Goal: Contribute content: Contribute content

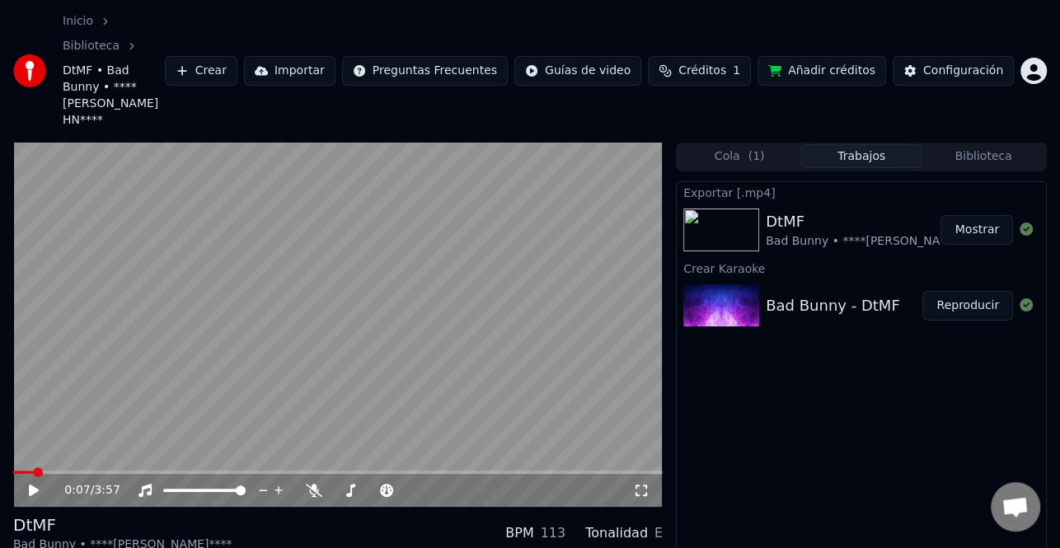
click at [978, 144] on button "Biblioteca" at bounding box center [983, 156] width 122 height 24
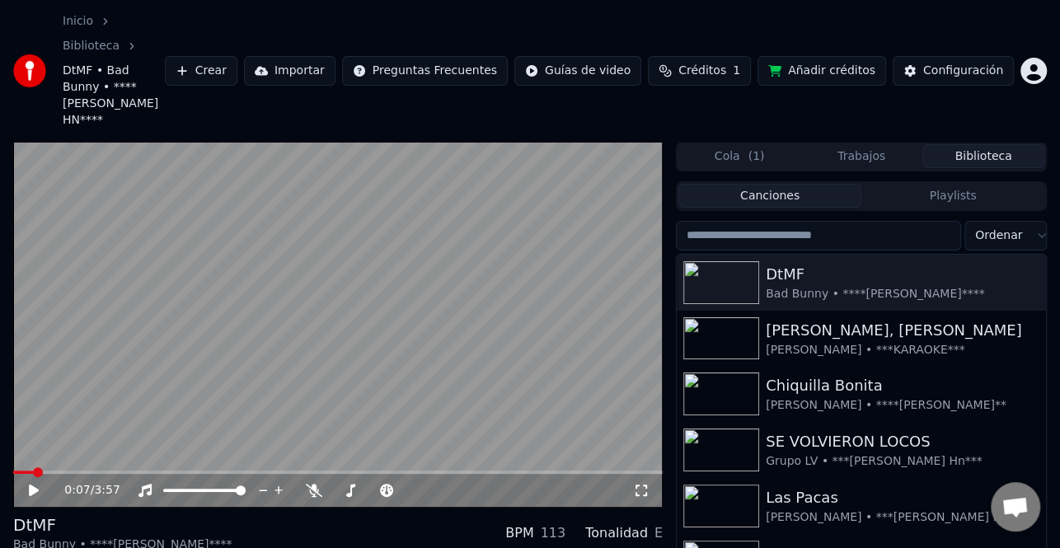
click at [851, 221] on input "search" at bounding box center [818, 236] width 285 height 30
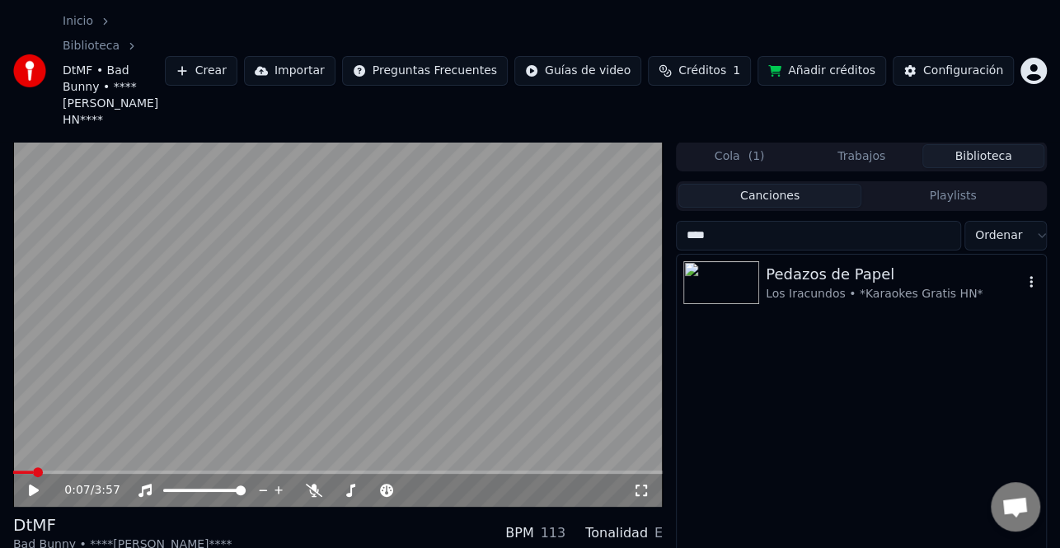
type input "****"
click at [885, 286] on div "Los Iracundos • *Karaokes Gratis HN*" at bounding box center [893, 294] width 257 height 16
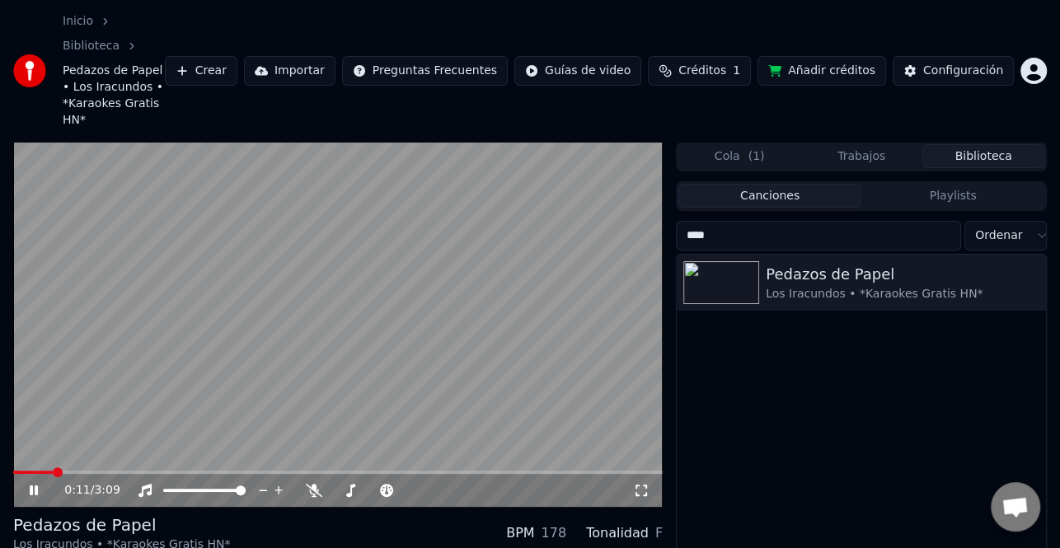
click at [42, 484] on icon at bounding box center [45, 490] width 38 height 13
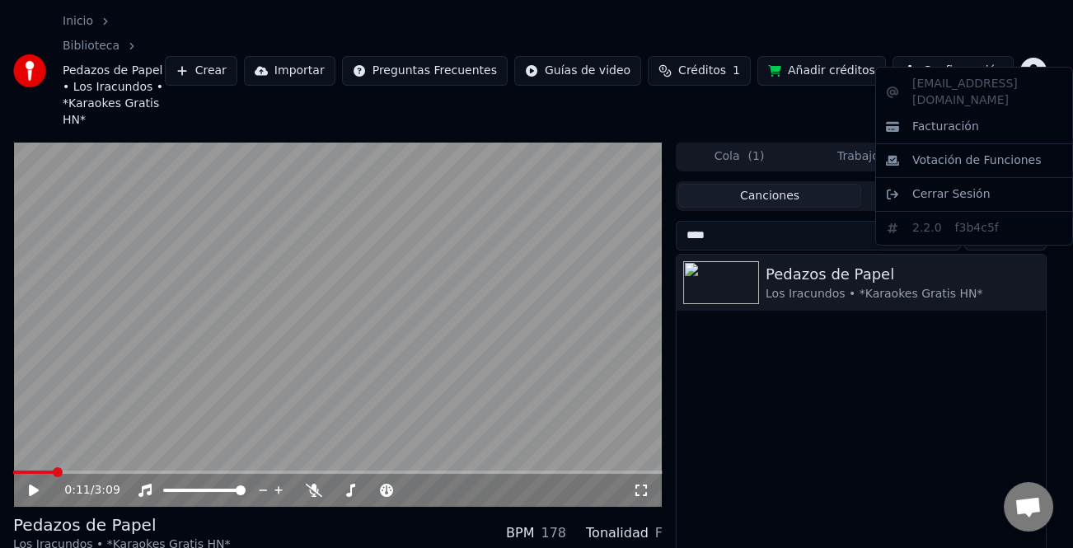
click at [1040, 61] on html "Inicio Biblioteca Pedazos de Papel • Los Iracundos • *Karaokes Gratis HN* Crear…" at bounding box center [536, 274] width 1073 height 548
click at [986, 49] on html "Inicio Biblioteca Pedazos de Papel • Los Iracundos • *Karaokes Gratis HN* Crear…" at bounding box center [536, 274] width 1073 height 548
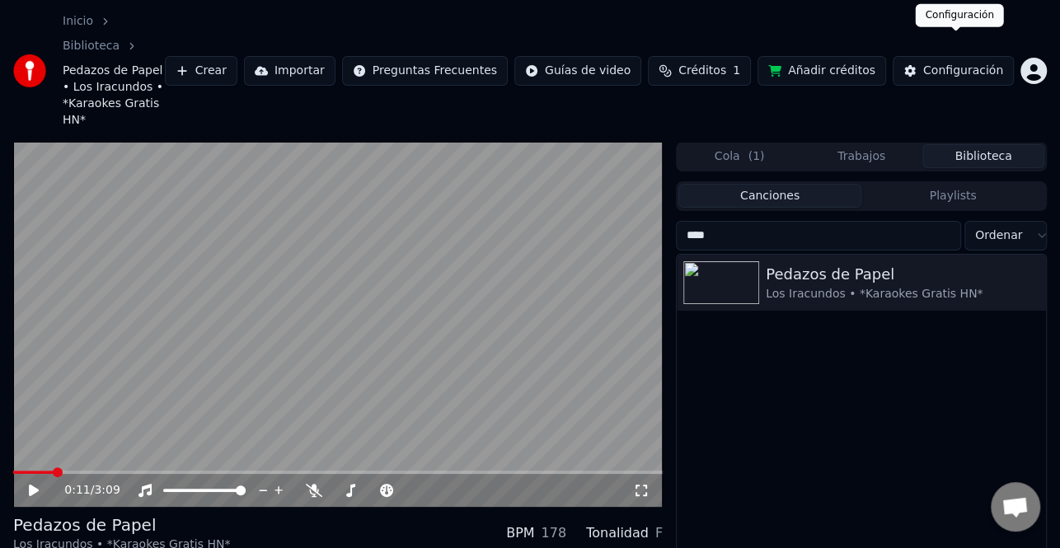
click at [986, 63] on div "Configuración" at bounding box center [963, 71] width 80 height 16
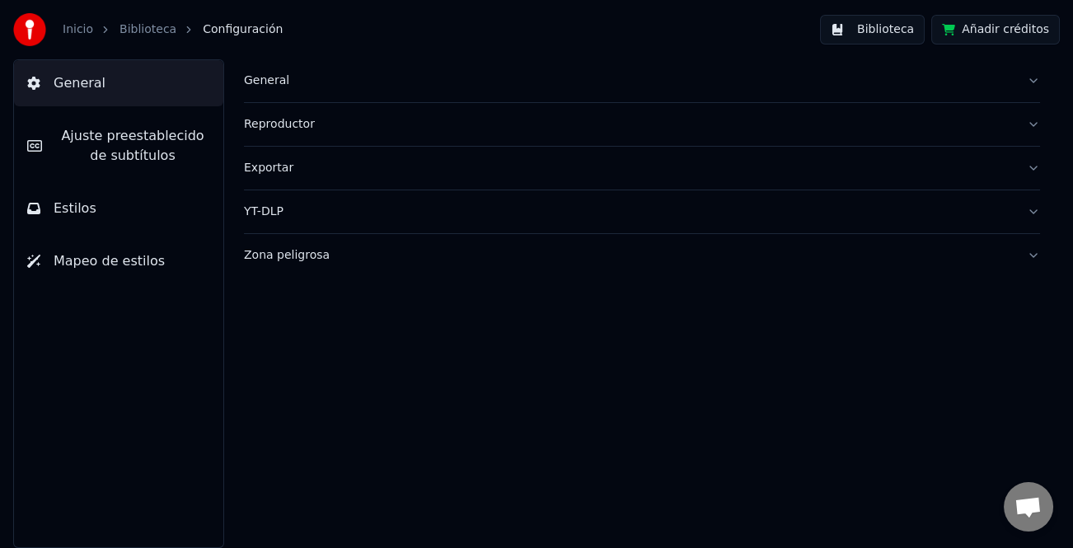
click at [119, 148] on span "Ajuste preestablecido de subtítulos" at bounding box center [132, 146] width 155 height 40
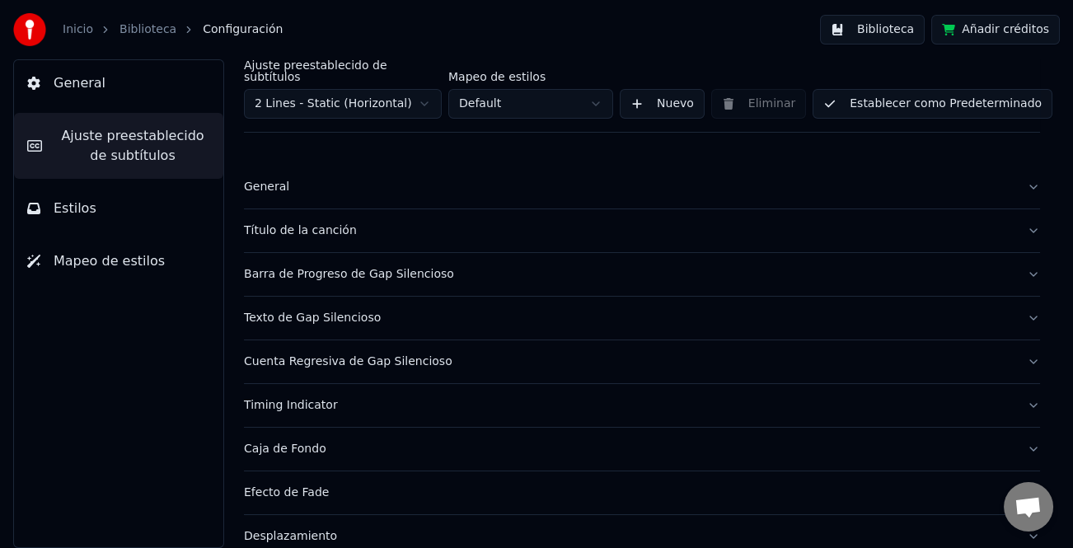
click at [309, 222] on div "Título de la canción" at bounding box center [629, 230] width 770 height 16
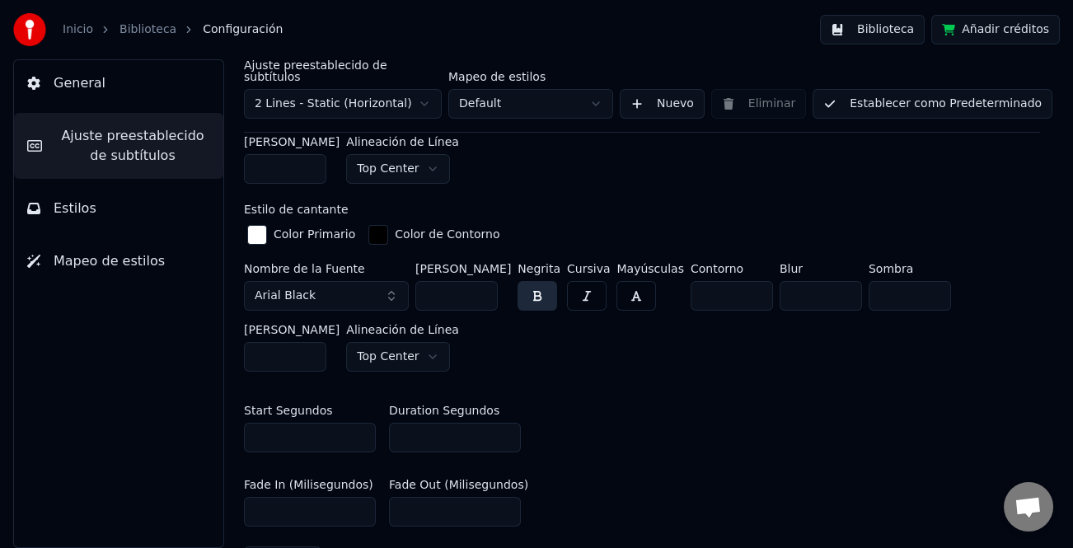
scroll to position [577, 0]
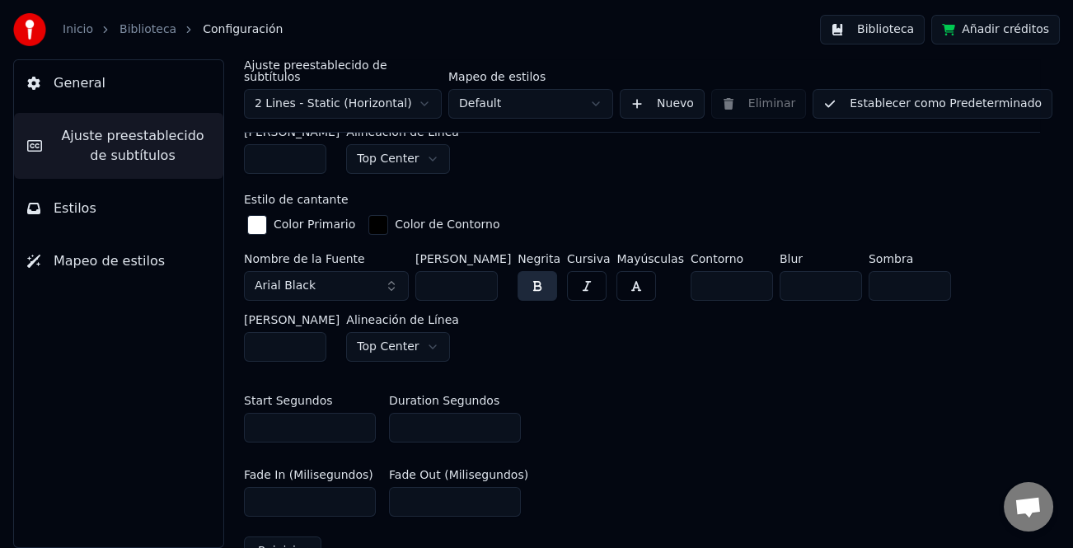
click at [505, 418] on input "*" at bounding box center [455, 428] width 132 height 30
type input "*"
click at [505, 419] on input "*" at bounding box center [455, 428] width 132 height 30
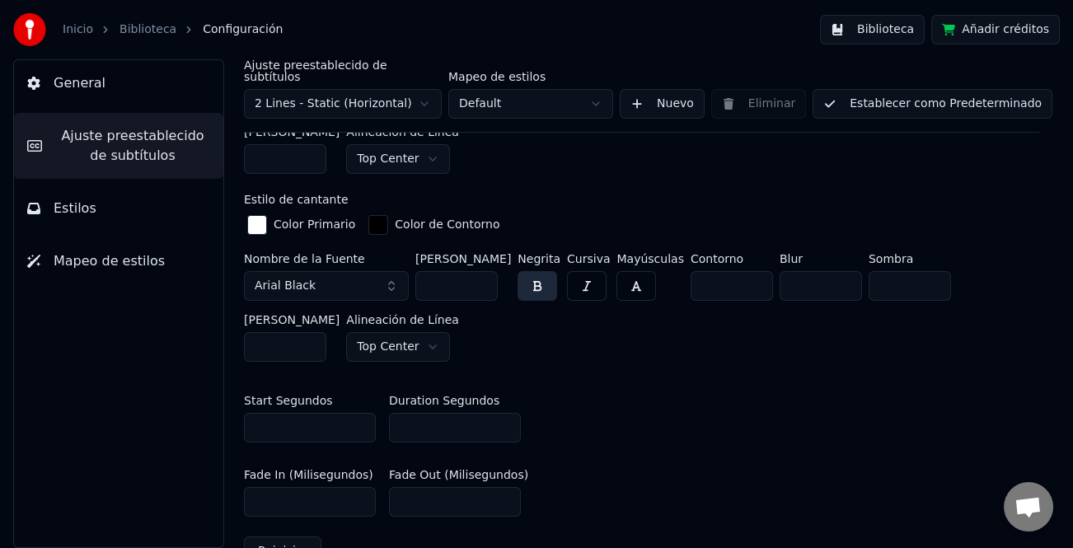
drag, startPoint x: 924, startPoint y: 89, endPoint x: 906, endPoint y: 115, distance: 32.0
click at [923, 91] on button "Establecer como Predeterminado" at bounding box center [932, 104] width 240 height 30
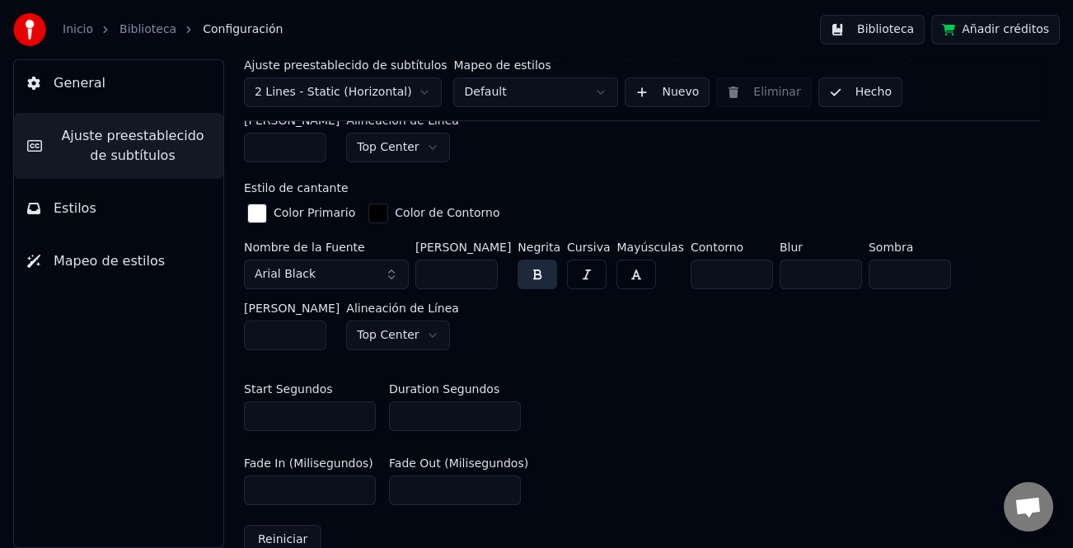
drag, startPoint x: 868, startPoint y: 105, endPoint x: 860, endPoint y: 104, distance: 8.3
click at [865, 105] on button "Hecho" at bounding box center [860, 92] width 84 height 30
click at [857, 92] on button "Hecho" at bounding box center [860, 92] width 84 height 30
click at [913, 33] on button "Biblioteca" at bounding box center [872, 30] width 105 height 30
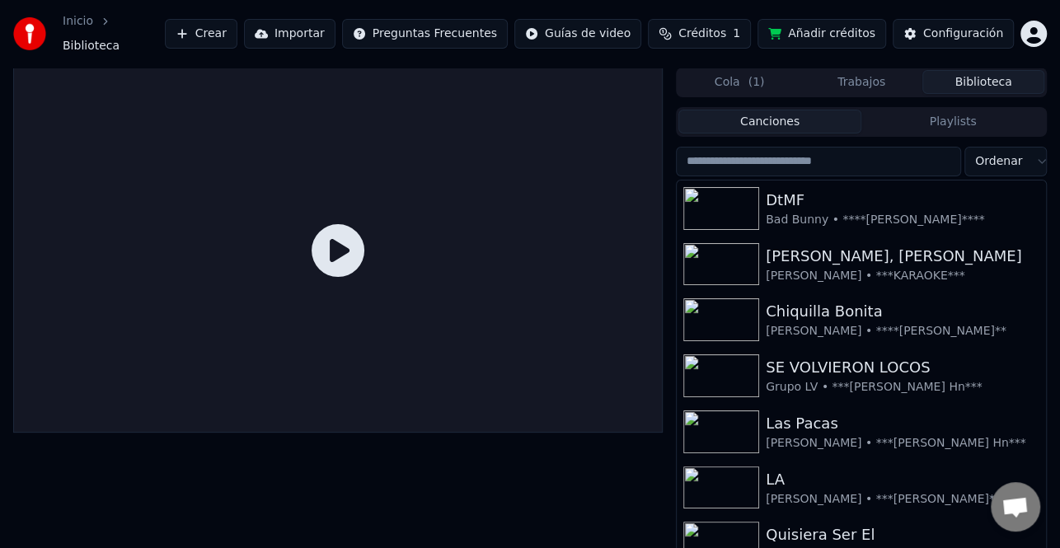
click at [352, 246] on icon at bounding box center [337, 250] width 53 height 53
click at [334, 224] on icon at bounding box center [337, 250] width 53 height 53
click at [826, 157] on input "search" at bounding box center [818, 162] width 285 height 30
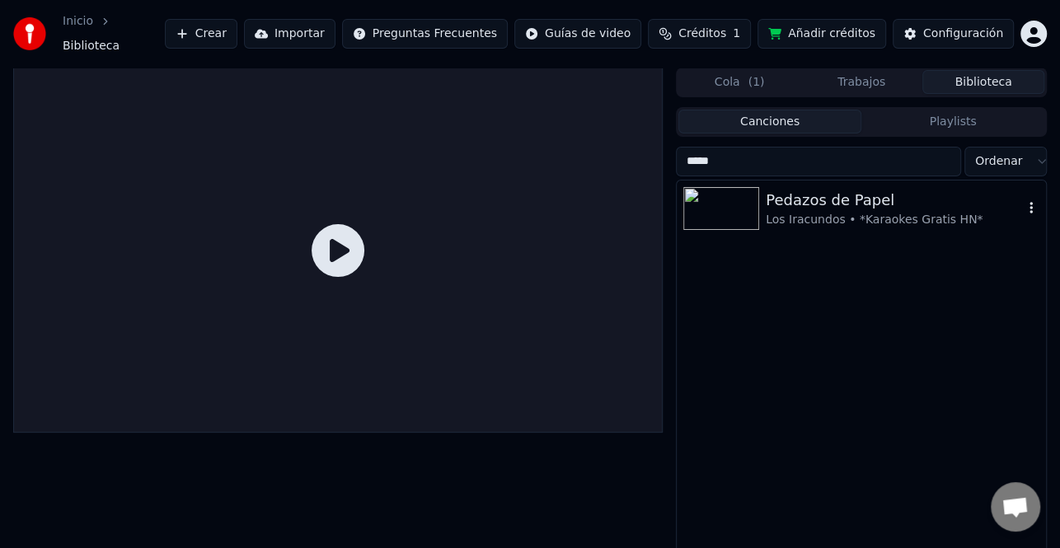
type input "*****"
click at [817, 189] on div "Pedazos de Papel" at bounding box center [893, 200] width 257 height 23
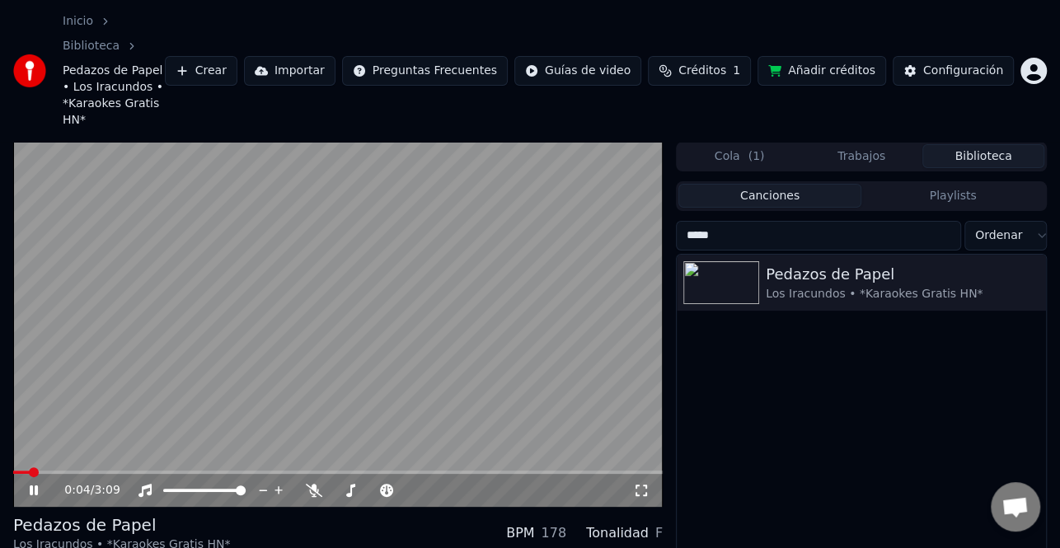
drag, startPoint x: 26, startPoint y: 433, endPoint x: 4, endPoint y: 433, distance: 21.4
click at [4, 433] on div "0:04 / 3:09 Pedazos de Papel Los Iracundos • *Karaokes Gratis HN* BPM 178 Tonal…" at bounding box center [530, 403] width 1060 height 523
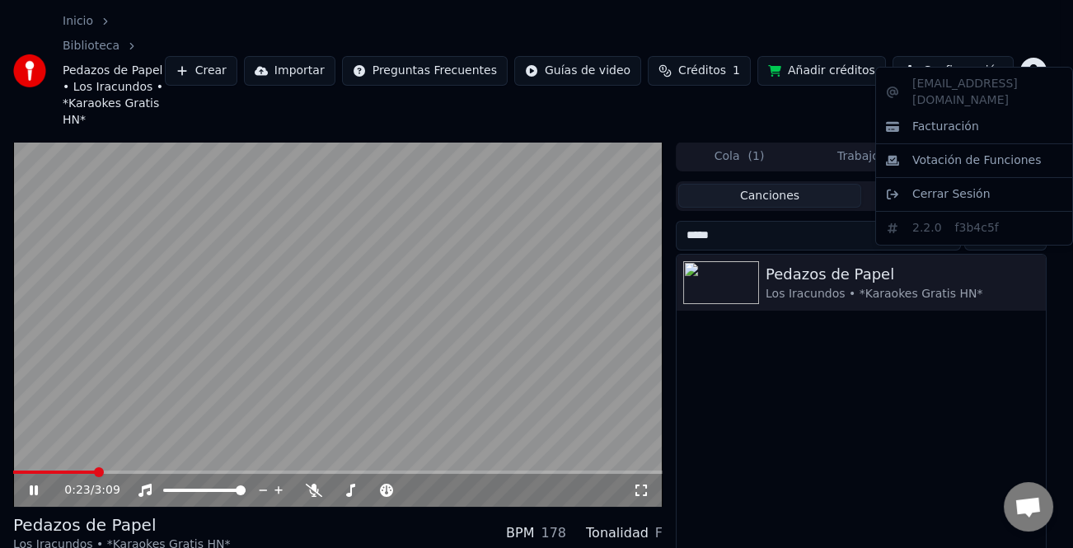
click at [1038, 48] on html "Inicio Biblioteca Pedazos de Papel • Los Iracundos • *Karaokes Gratis HN* Crear…" at bounding box center [536, 274] width 1073 height 548
click at [957, 47] on html "Inicio Biblioteca Pedazos de Papel • Los Iracundos • *Karaokes Gratis HN* Crear…" at bounding box center [536, 274] width 1073 height 548
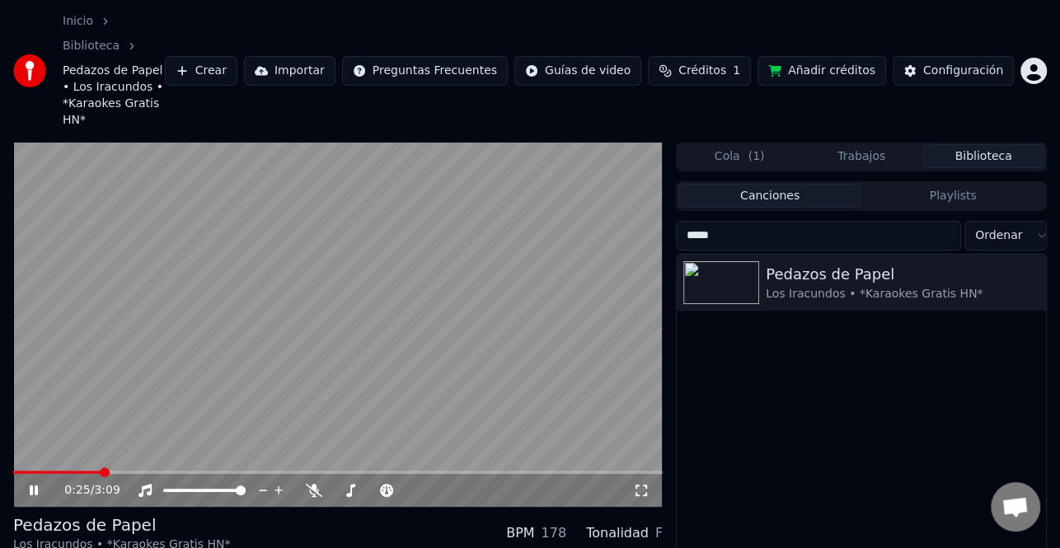
click at [957, 63] on div "Configuración" at bounding box center [963, 71] width 80 height 16
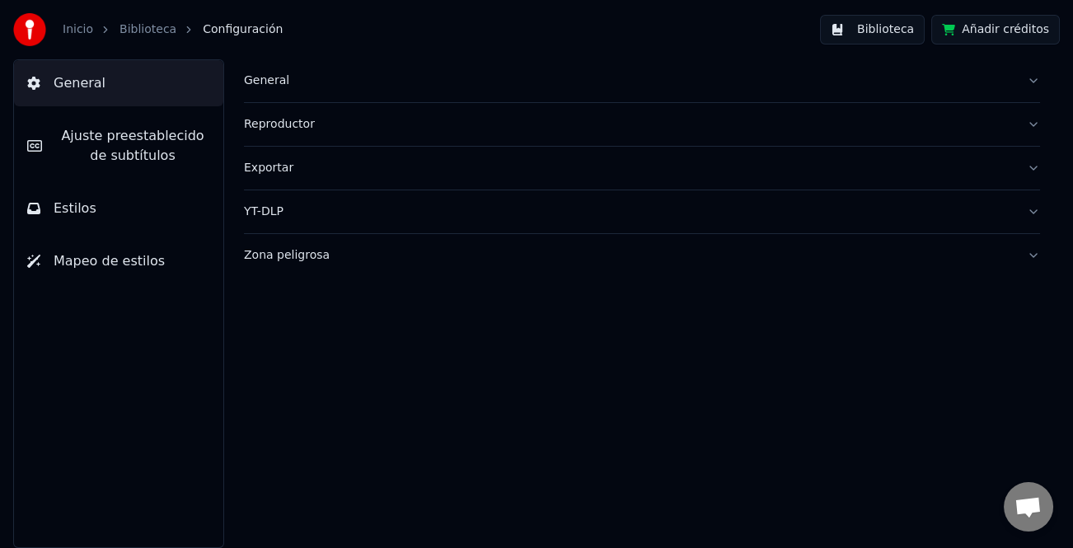
click at [163, 153] on span "Ajuste preestablecido de subtítulos" at bounding box center [132, 146] width 155 height 40
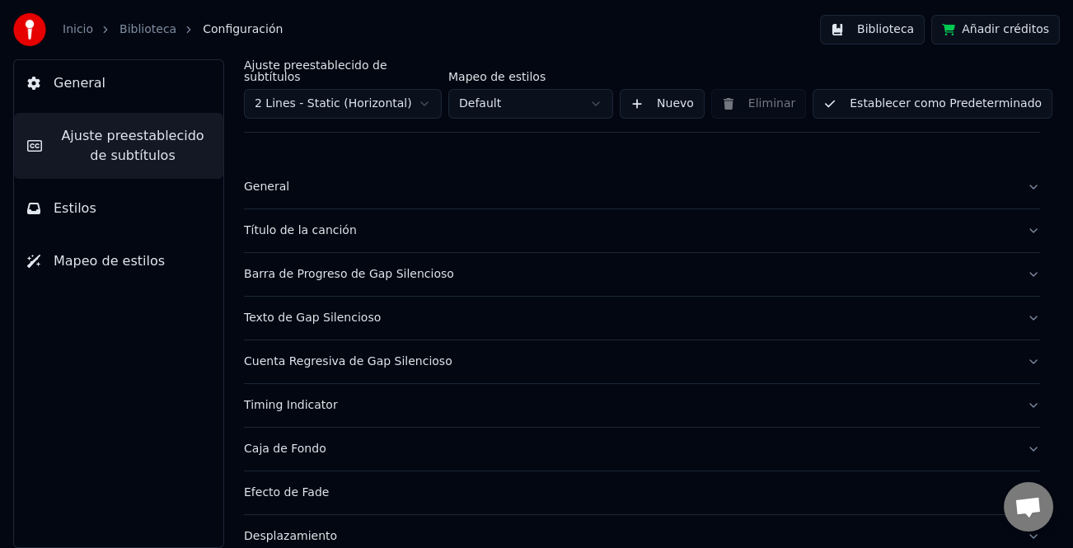
click at [302, 222] on div "Título de la canción" at bounding box center [629, 230] width 770 height 16
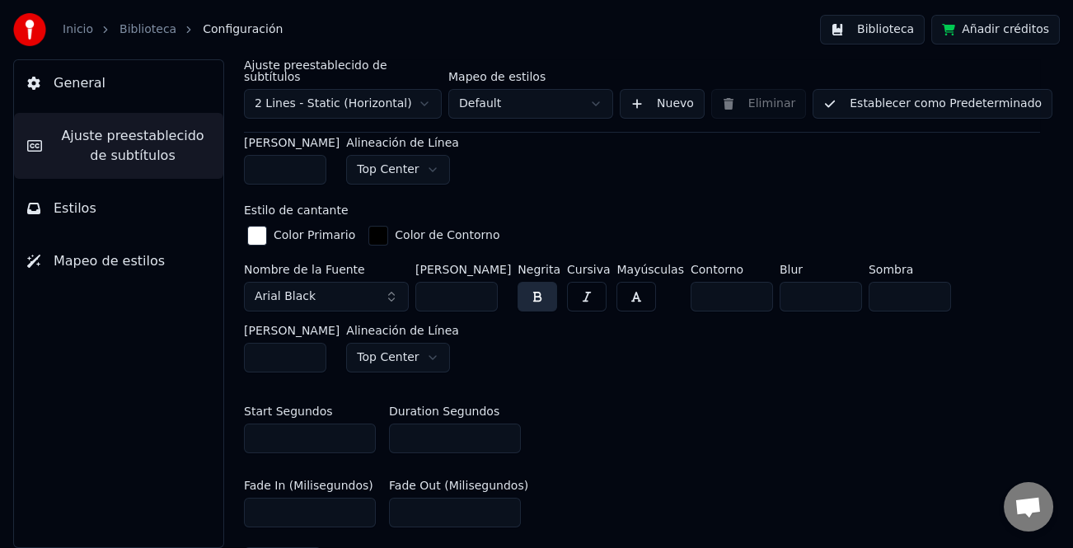
scroll to position [659, 0]
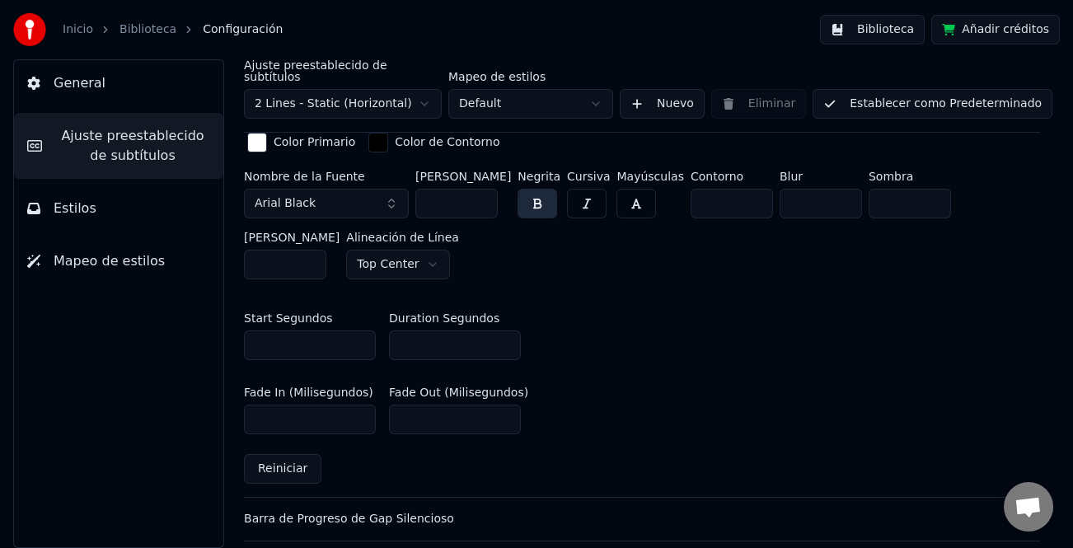
click at [509, 333] on input "*" at bounding box center [455, 345] width 132 height 30
type input "*"
click at [508, 334] on input "*" at bounding box center [455, 345] width 132 height 30
click at [951, 103] on button "Establecer como Predeterminado" at bounding box center [932, 104] width 240 height 30
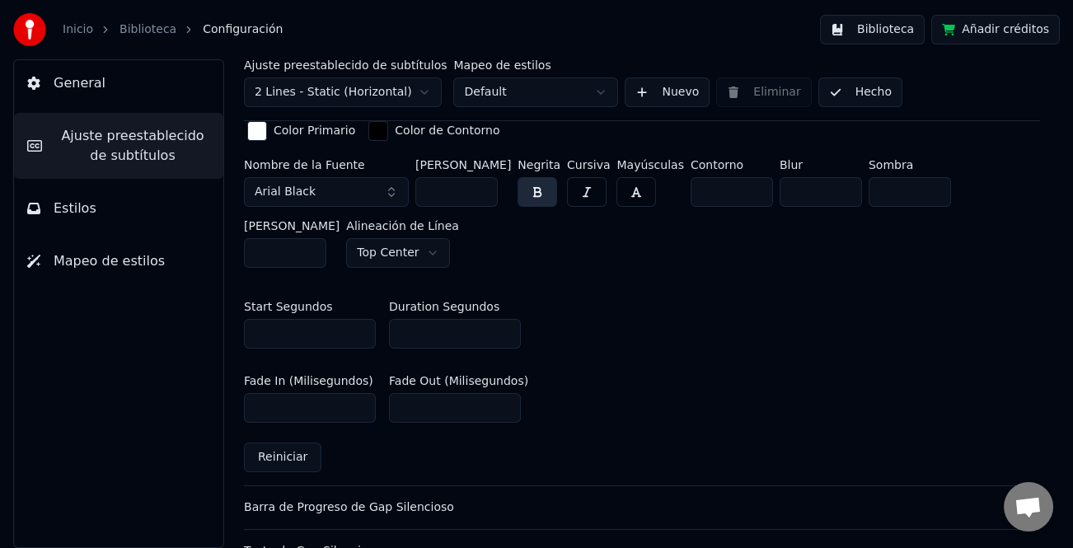
click at [854, 96] on button "Hecho" at bounding box center [860, 92] width 84 height 30
click at [917, 35] on button "Biblioteca" at bounding box center [872, 30] width 105 height 30
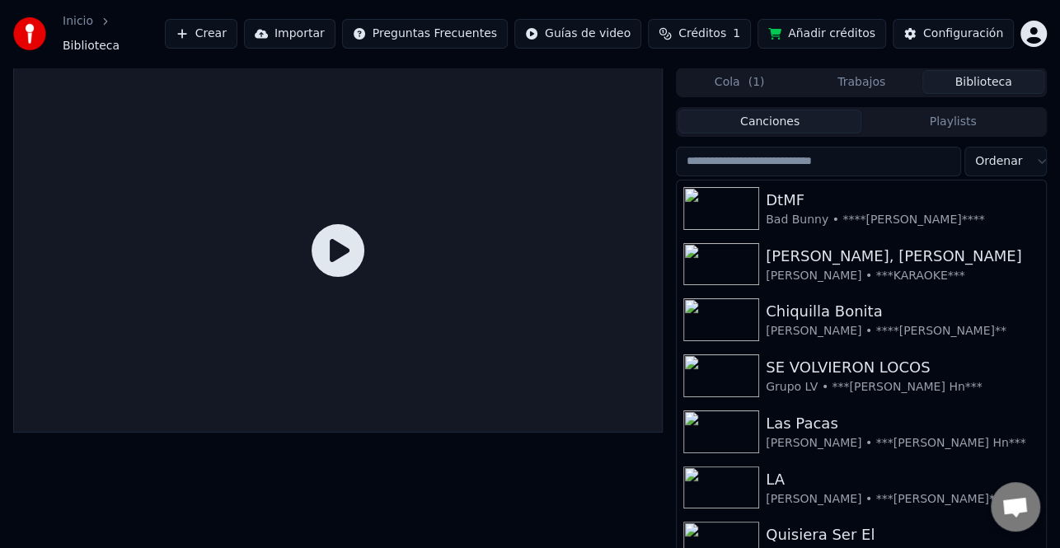
click at [797, 148] on input "search" at bounding box center [818, 162] width 285 height 30
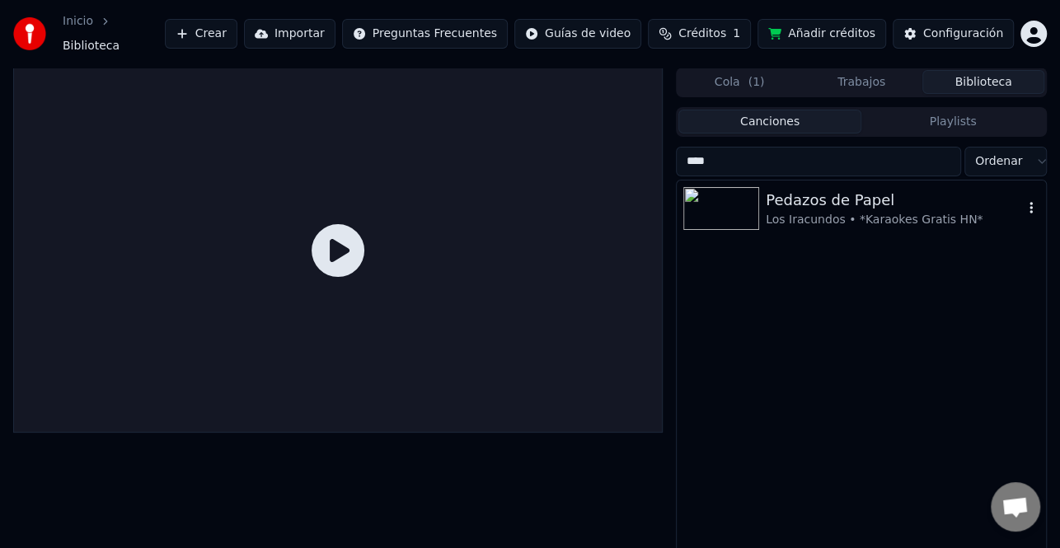
type input "****"
click at [827, 194] on div "Pedazos de Papel" at bounding box center [893, 200] width 257 height 23
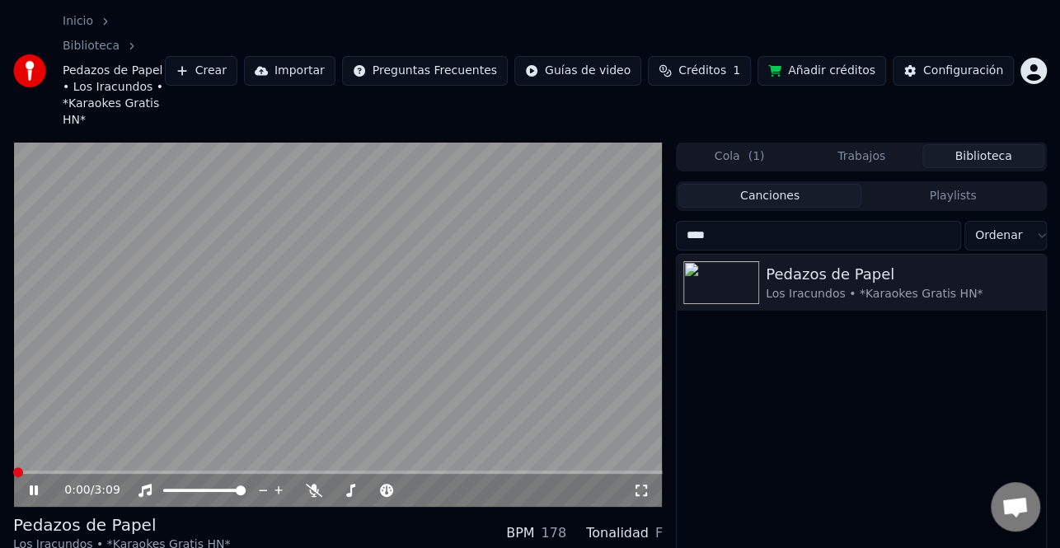
click at [13, 467] on span at bounding box center [18, 472] width 10 height 10
click at [26, 484] on icon at bounding box center [45, 490] width 38 height 13
click at [13, 467] on span at bounding box center [18, 472] width 10 height 10
click at [30, 484] on icon at bounding box center [34, 490] width 10 height 12
click at [13, 467] on span at bounding box center [18, 472] width 10 height 10
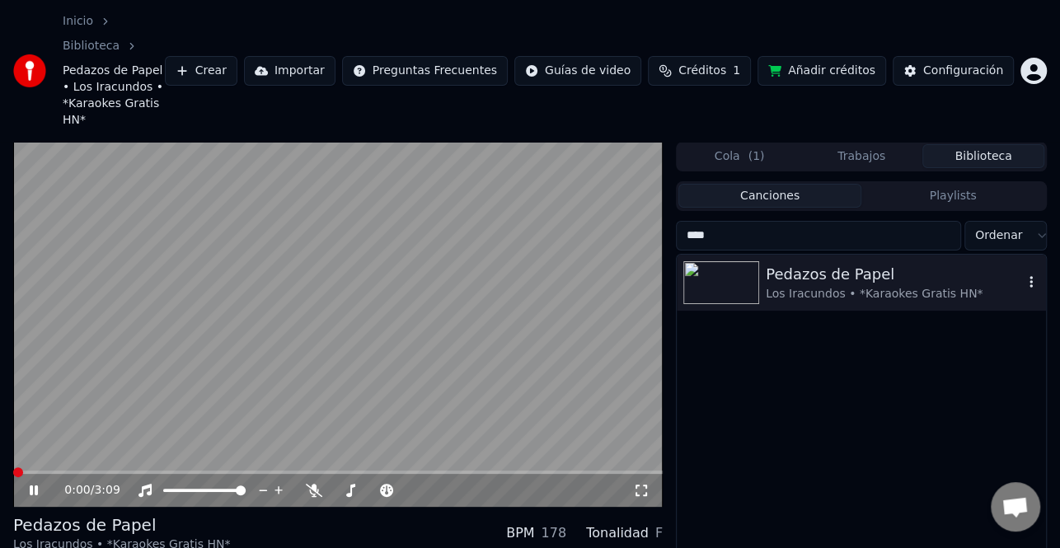
click at [827, 263] on div "Pedazos de Papel" at bounding box center [893, 274] width 257 height 23
click at [802, 286] on div "Los Iracundos • *Karaokes Gratis HN*" at bounding box center [893, 294] width 257 height 16
drag, startPoint x: 802, startPoint y: 250, endPoint x: 269, endPoint y: 377, distance: 547.2
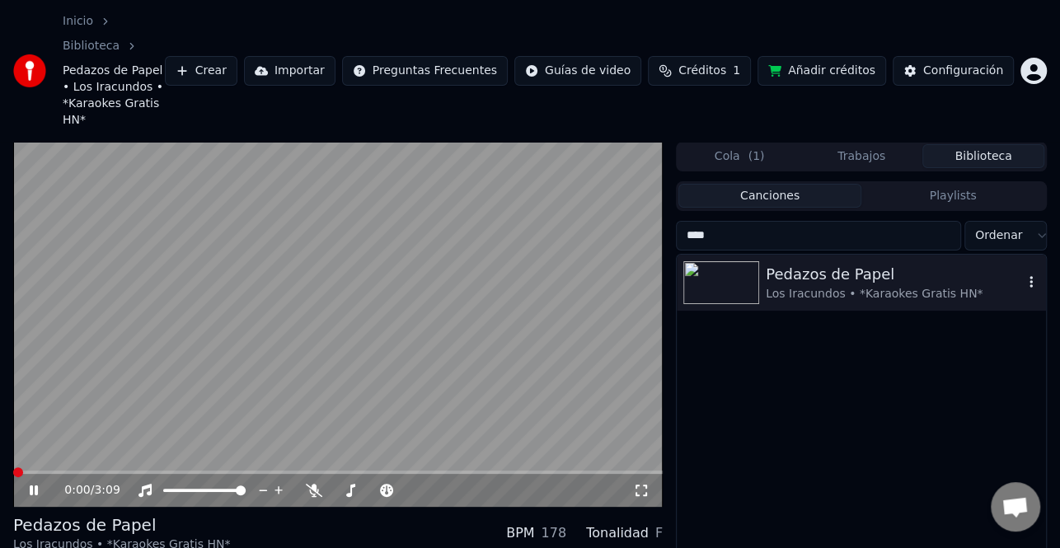
click at [783, 286] on div "Los Iracundos • *Karaokes Gratis HN*" at bounding box center [893, 294] width 257 height 16
click at [29, 484] on icon at bounding box center [45, 490] width 38 height 13
click at [788, 286] on div "Los Iracundos • *Karaokes Gratis HN*" at bounding box center [893, 294] width 257 height 16
click at [24, 482] on div "0:00 / 3:09" at bounding box center [338, 490] width 636 height 16
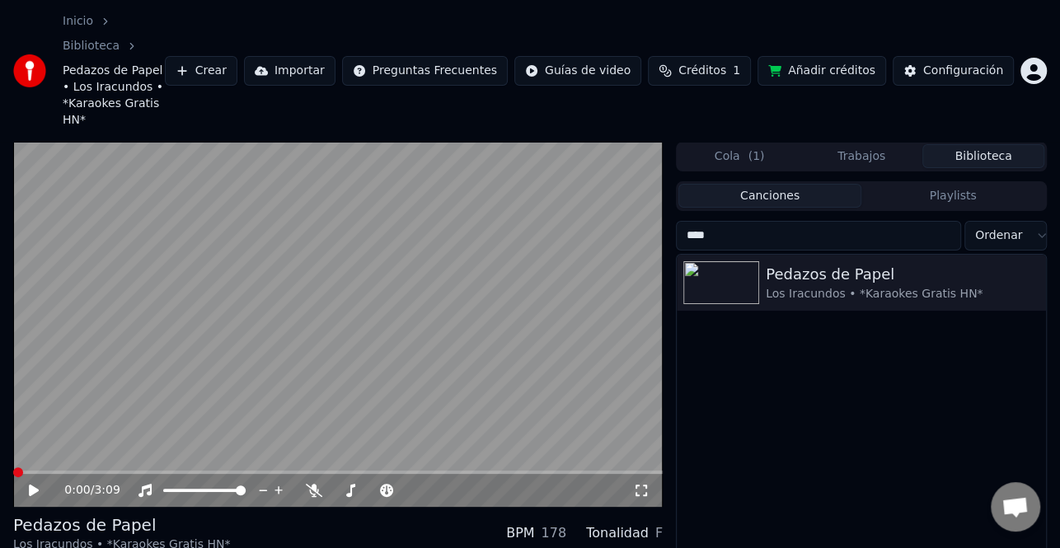
click at [33, 484] on icon at bounding box center [34, 490] width 10 height 12
click at [799, 286] on div "Los Iracundos • *Karaokes Gratis HN*" at bounding box center [893, 294] width 257 height 16
click at [815, 263] on div "Pedazos de Papel Los Iracundos • *Karaokes Gratis HN*" at bounding box center [893, 283] width 257 height 40
click at [13, 467] on span at bounding box center [18, 472] width 10 height 10
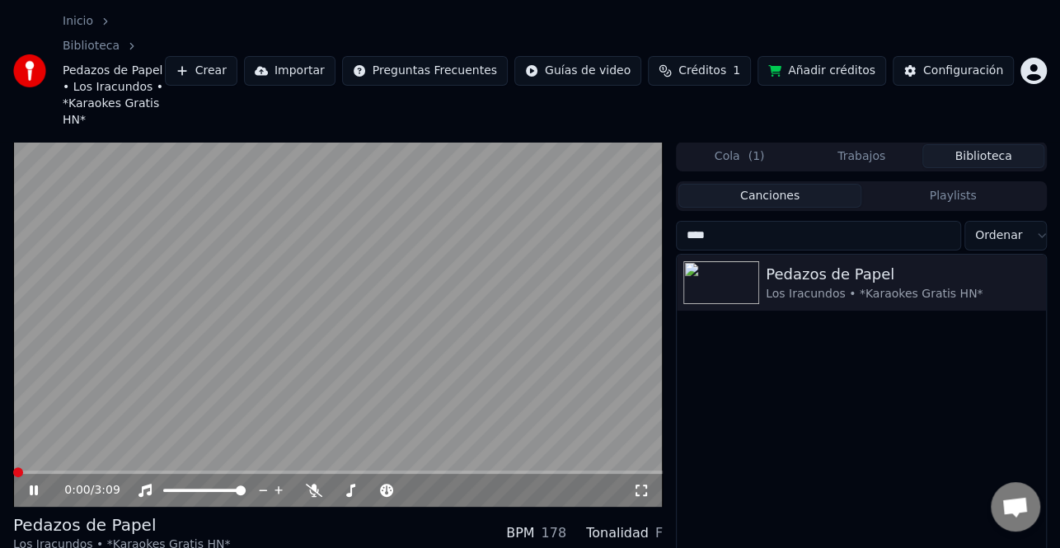
click at [32, 482] on div "0:00 / 3:09" at bounding box center [338, 490] width 636 height 16
click at [34, 484] on icon at bounding box center [45, 490] width 38 height 13
click at [34, 484] on icon at bounding box center [34, 490] width 10 height 12
click at [13, 467] on span at bounding box center [18, 472] width 10 height 10
click at [32, 485] on icon at bounding box center [34, 490] width 8 height 10
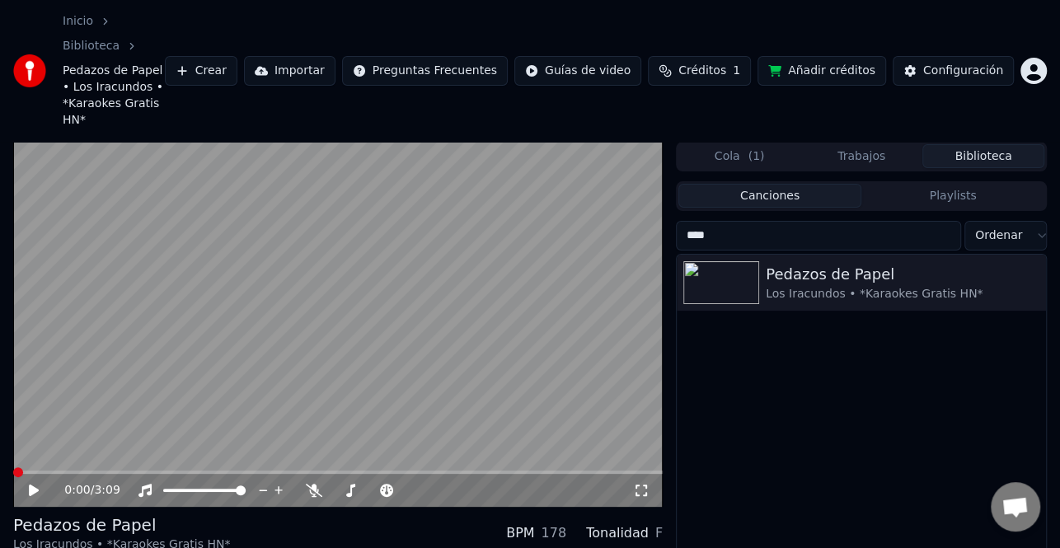
click at [13, 467] on span at bounding box center [18, 472] width 10 height 10
click at [40, 484] on icon at bounding box center [45, 490] width 38 height 13
click at [807, 221] on input "****" at bounding box center [818, 236] width 285 height 30
click at [820, 263] on div "Pedazos de Papel" at bounding box center [893, 274] width 257 height 23
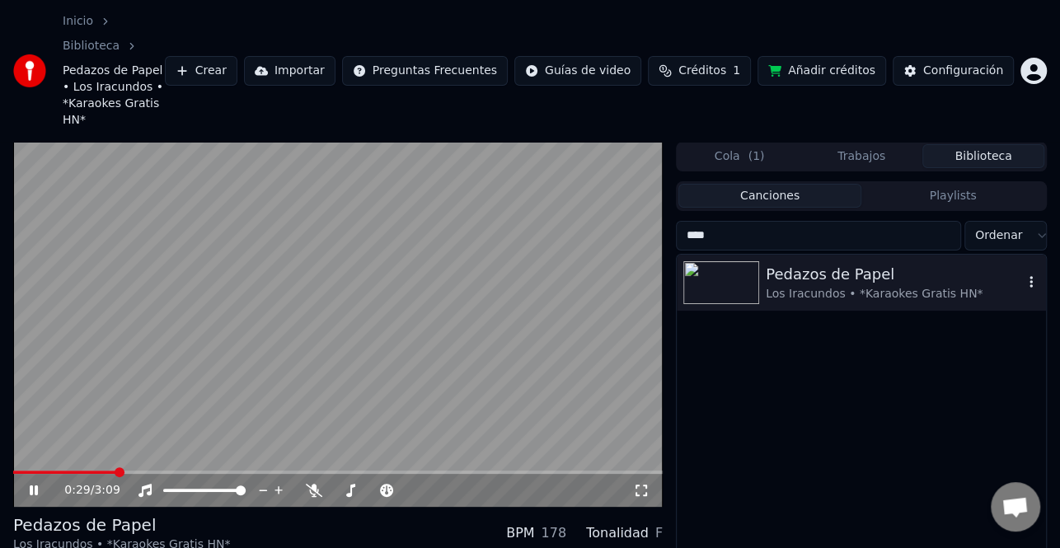
click at [820, 263] on div "Pedazos de Papel" at bounding box center [893, 274] width 257 height 23
click at [16, 474] on div "0:55 / 3:09" at bounding box center [337, 490] width 649 height 33
click at [16, 470] on span at bounding box center [14, 471] width 3 height 3
click at [13, 470] on span at bounding box center [13, 471] width 0 height 3
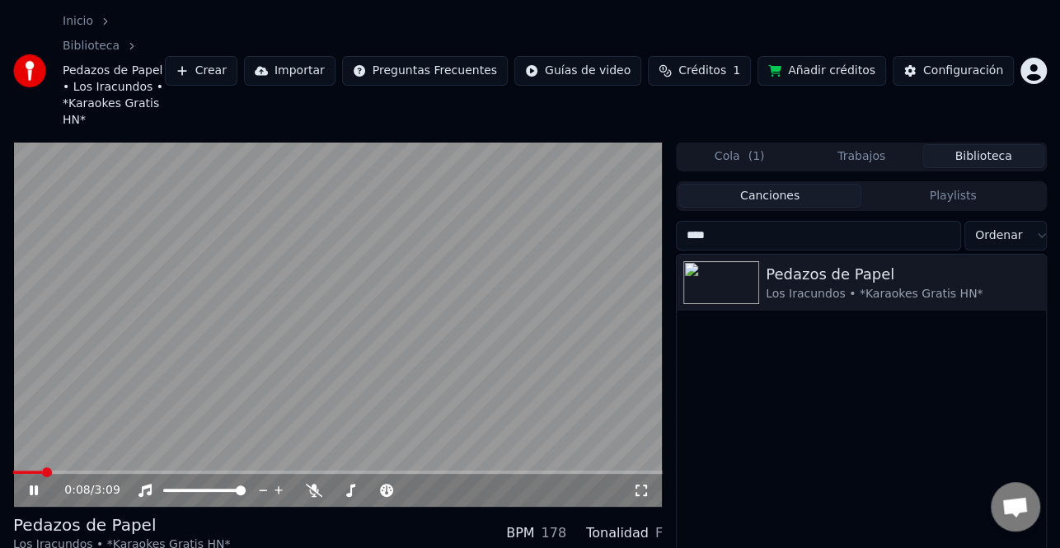
click at [36, 485] on icon at bounding box center [34, 490] width 8 height 10
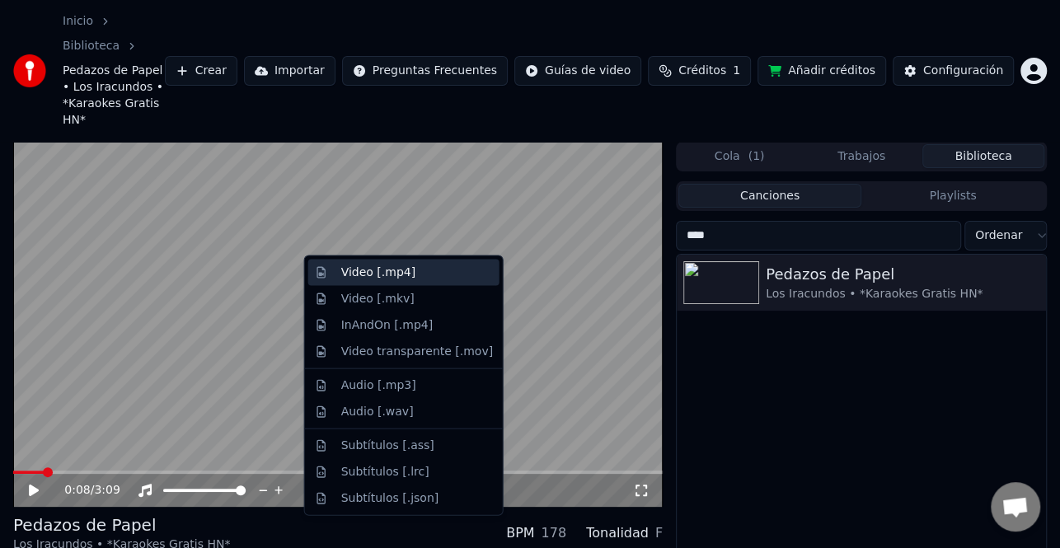
click at [400, 278] on div "Video [.mp4]" at bounding box center [378, 272] width 74 height 16
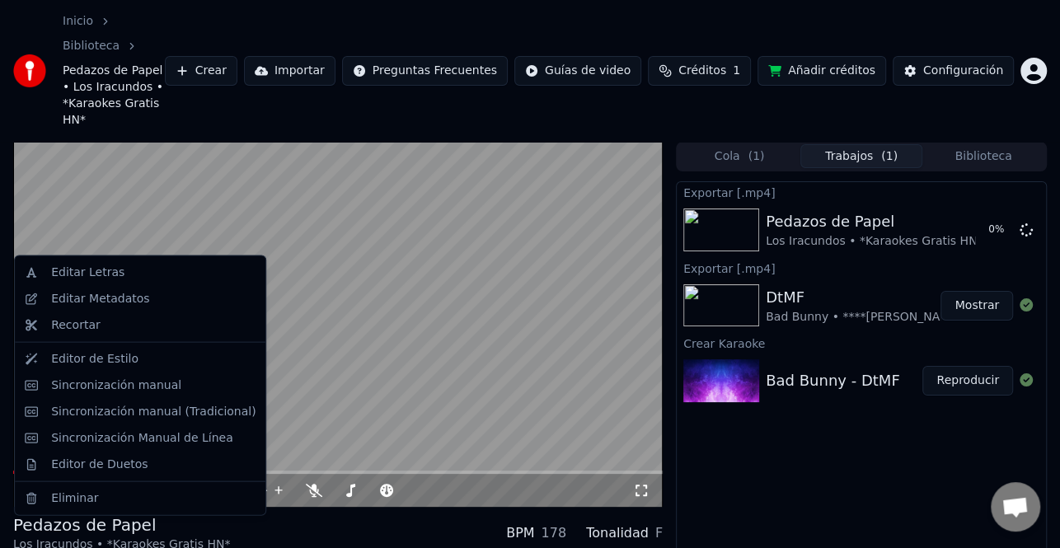
click at [113, 302] on div "Editar Metadatos" at bounding box center [100, 299] width 98 height 16
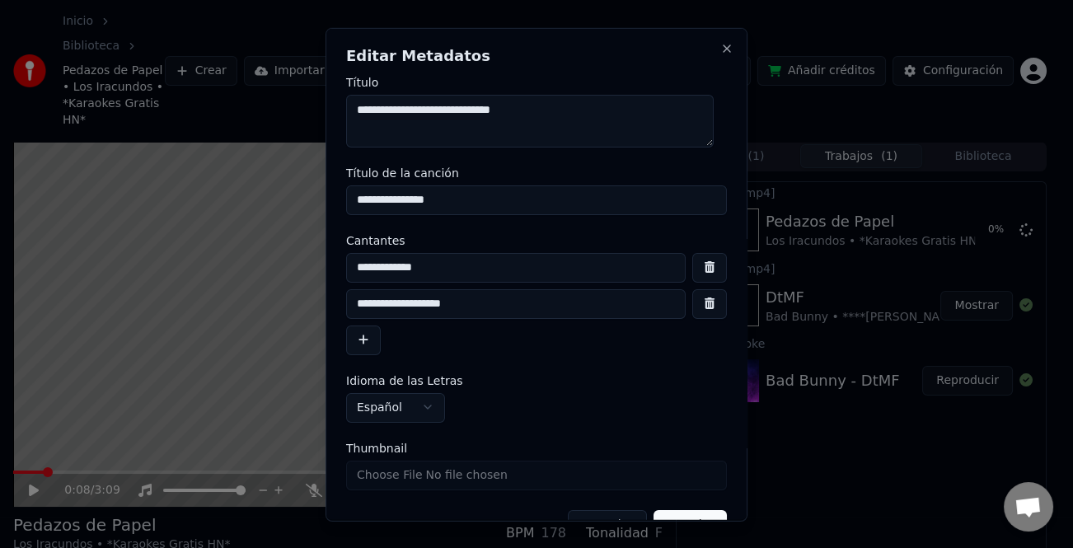
click at [456, 301] on input "**********" at bounding box center [515, 303] width 339 height 30
click at [445, 302] on input "**********" at bounding box center [515, 303] width 339 height 30
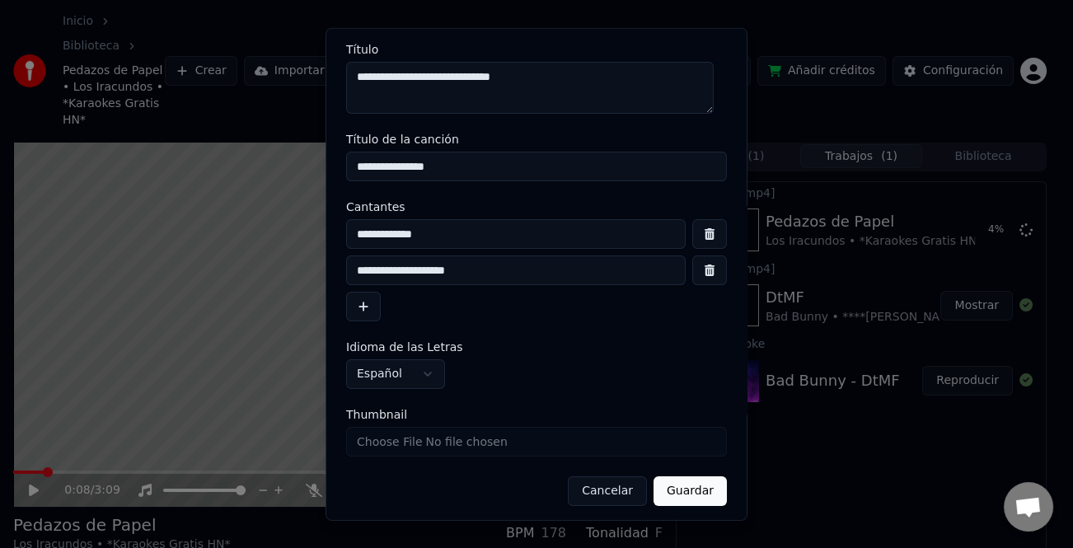
scroll to position [39, 0]
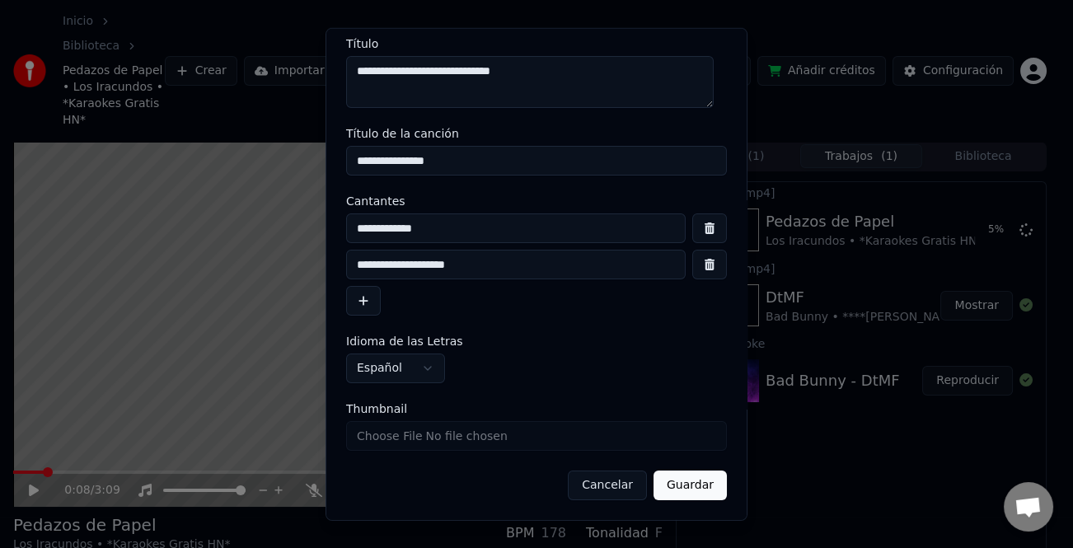
type input "**********"
click at [678, 476] on button "Guardar" at bounding box center [689, 485] width 73 height 30
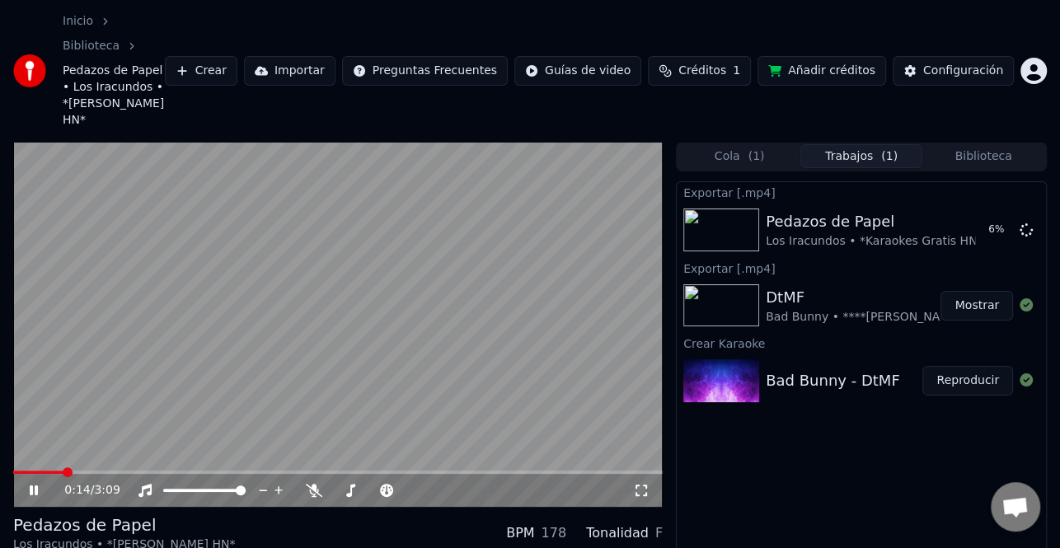
click at [31, 484] on icon at bounding box center [45, 490] width 38 height 13
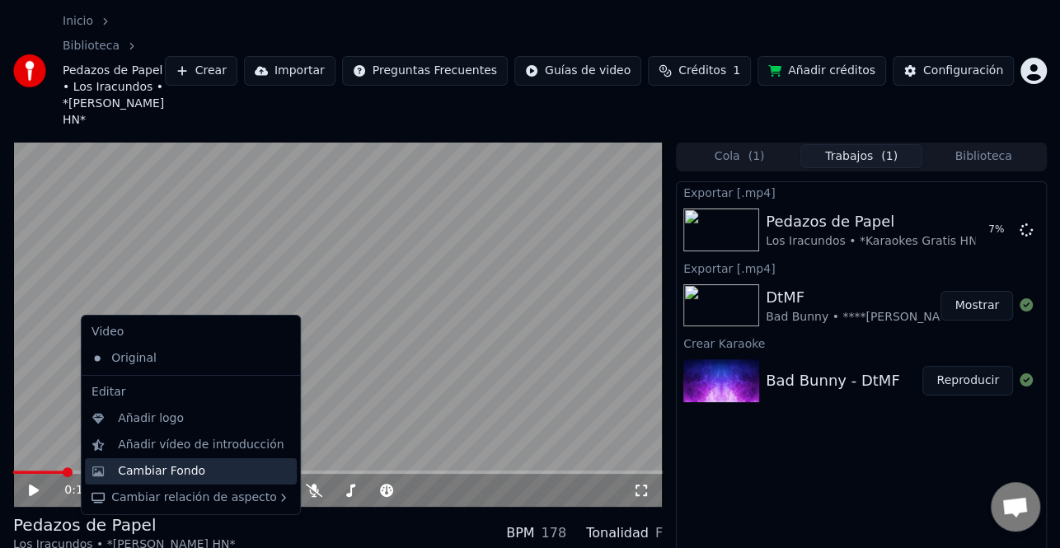
click at [181, 470] on div "Cambiar Fondo" at bounding box center [161, 471] width 87 height 16
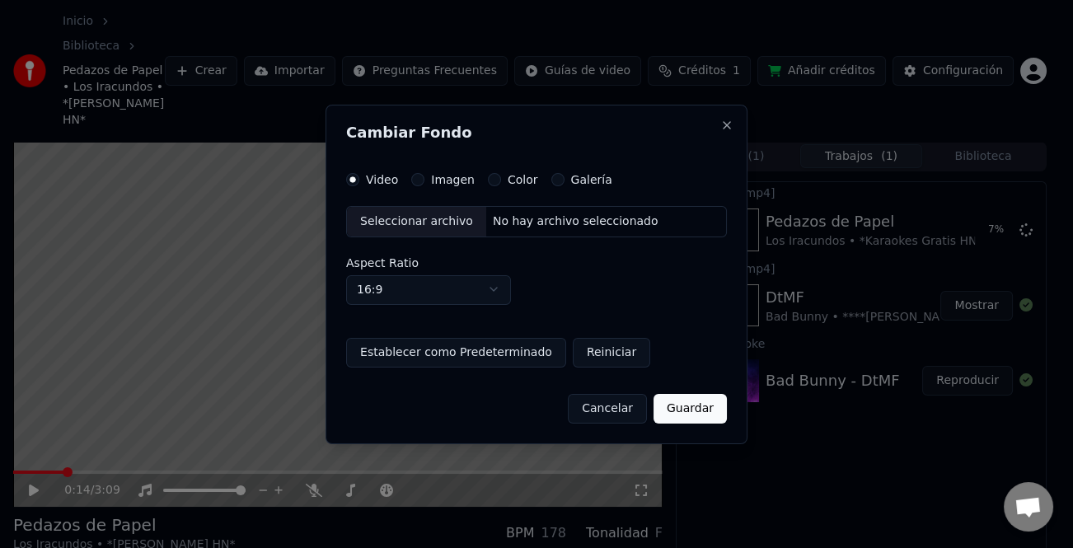
click at [560, 181] on div "Galería" at bounding box center [581, 179] width 61 height 13
click at [551, 178] on button "Galería" at bounding box center [557, 179] width 13 height 13
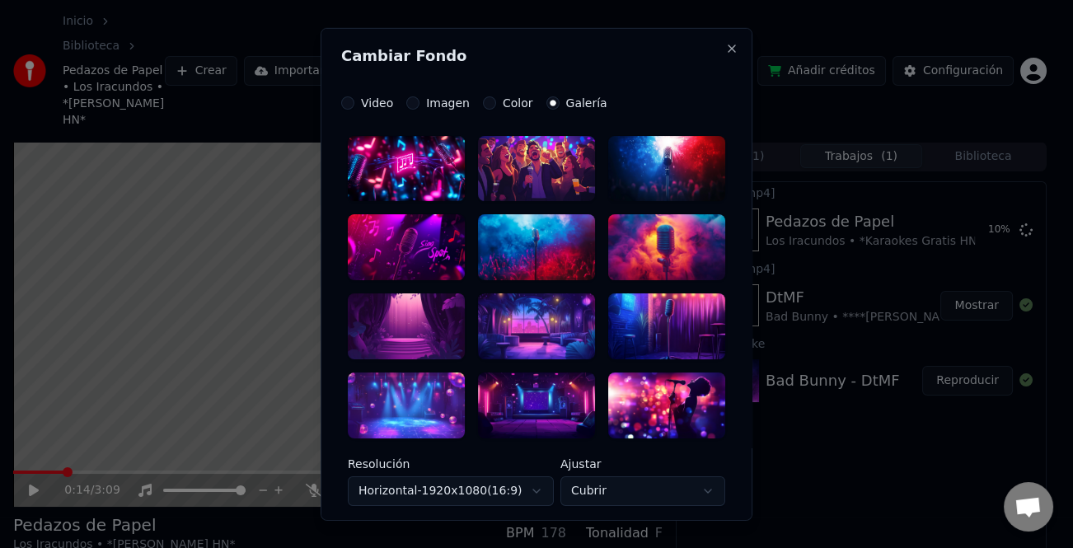
click at [657, 328] on div at bounding box center [666, 326] width 117 height 66
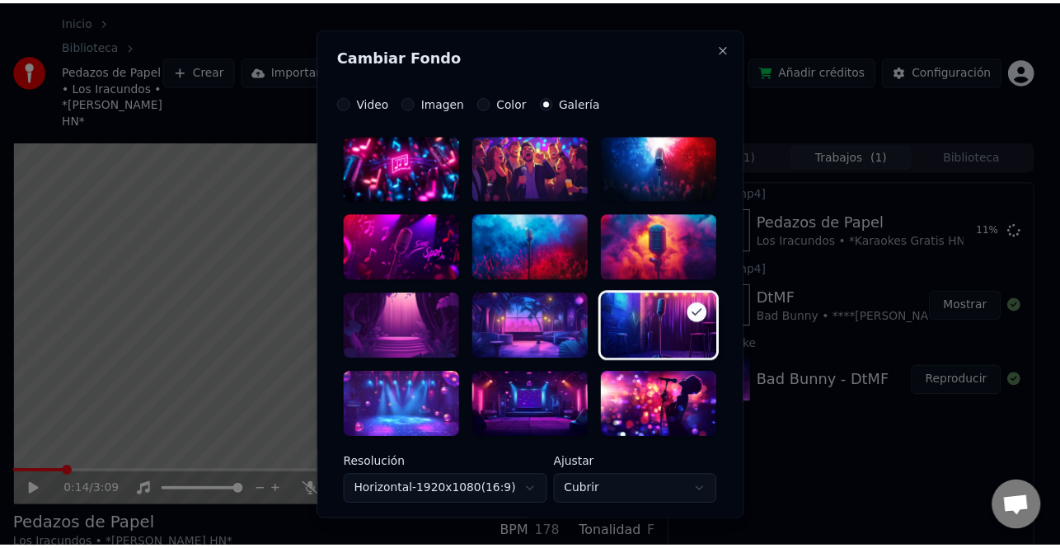
scroll to position [131, 0]
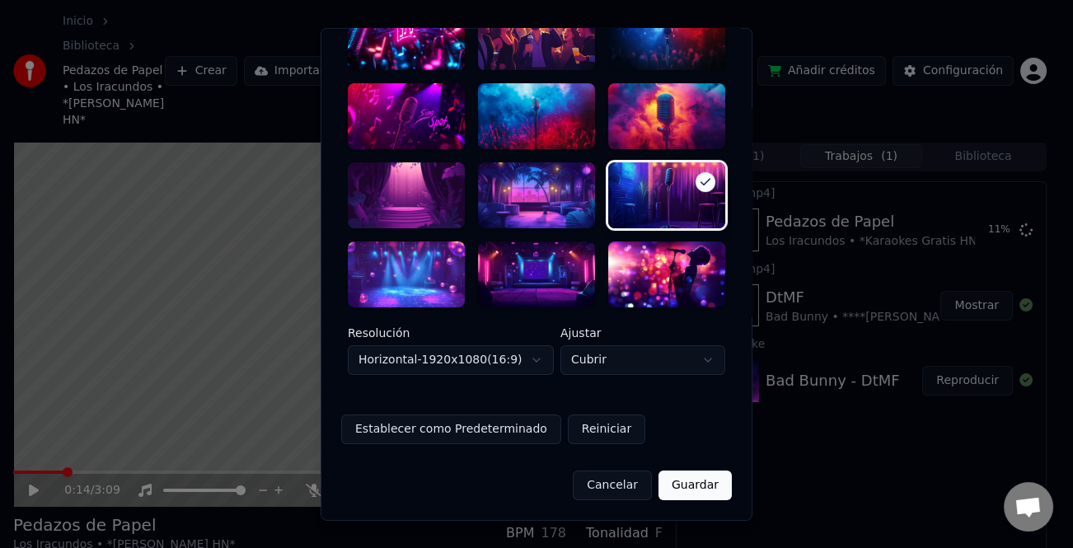
click at [692, 489] on button "Guardar" at bounding box center [694, 485] width 73 height 30
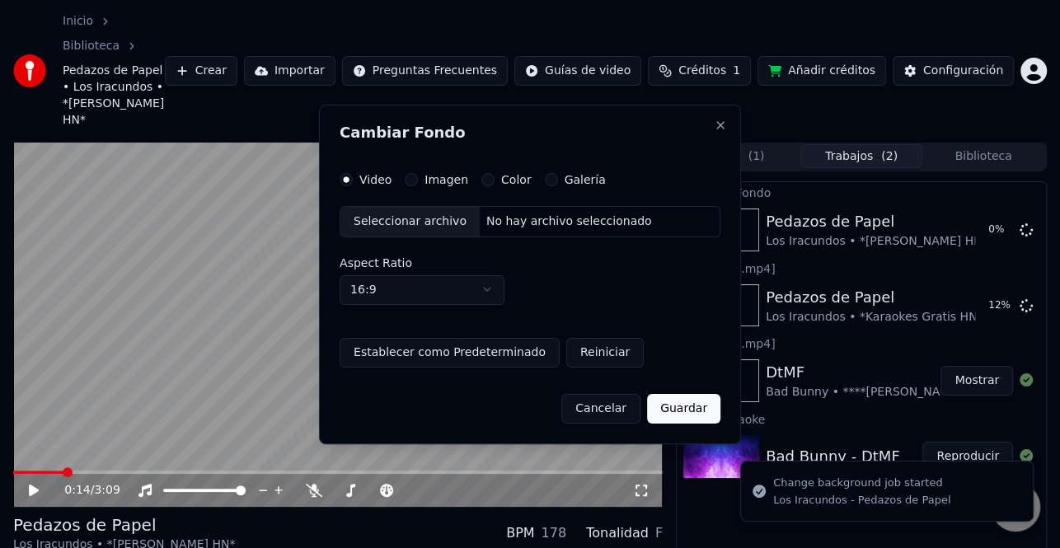
scroll to position [0, 0]
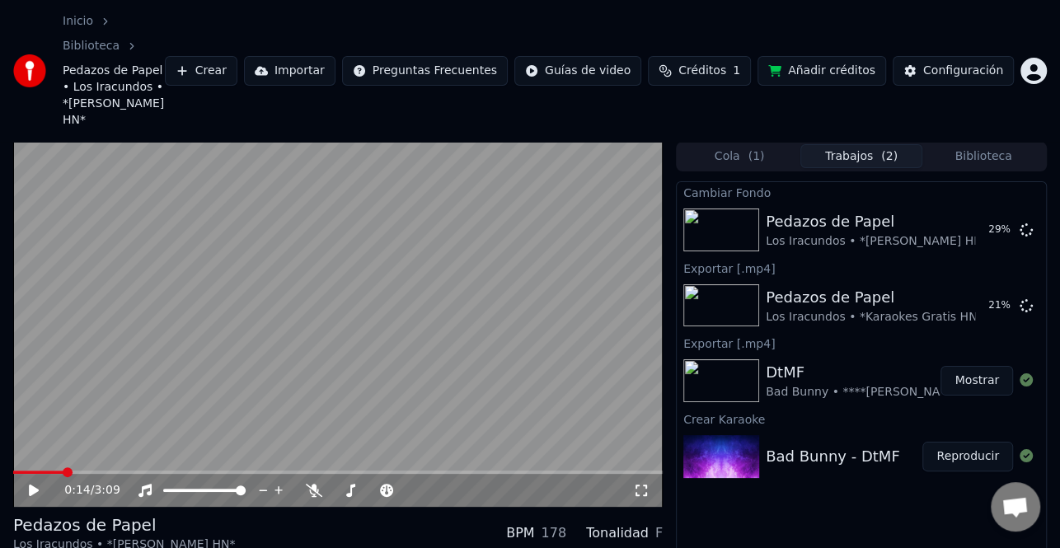
drag, startPoint x: 987, startPoint y: 115, endPoint x: 882, endPoint y: 138, distance: 107.0
click at [987, 144] on button "Biblioteca" at bounding box center [983, 156] width 122 height 24
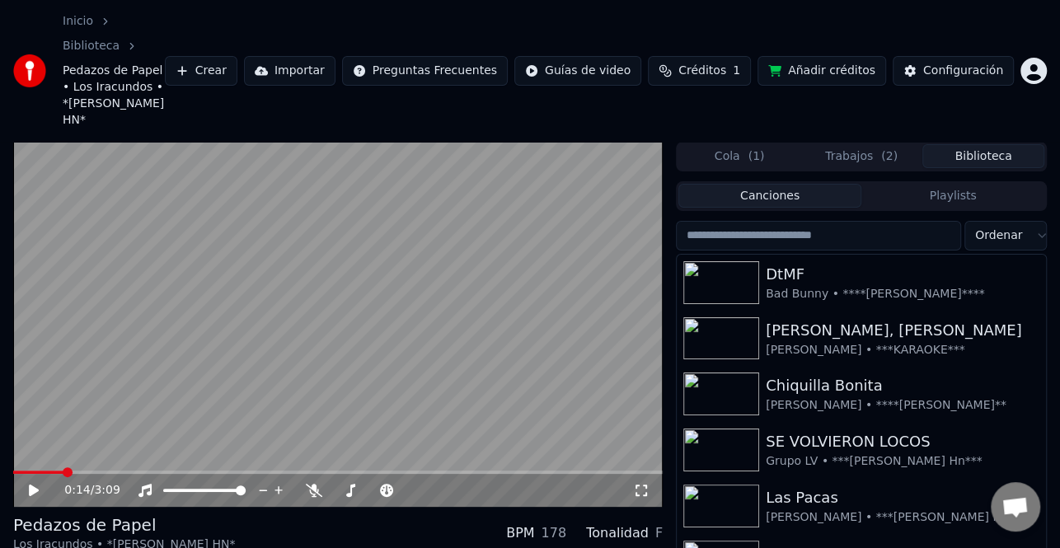
click at [766, 221] on input "search" at bounding box center [818, 236] width 285 height 30
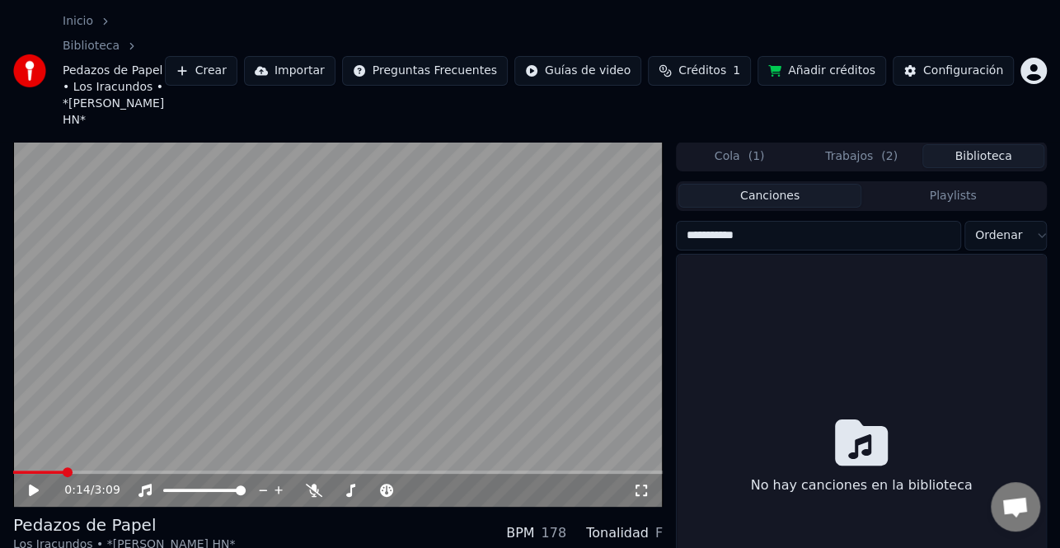
type input "**********"
